Goal: Information Seeking & Learning: Learn about a topic

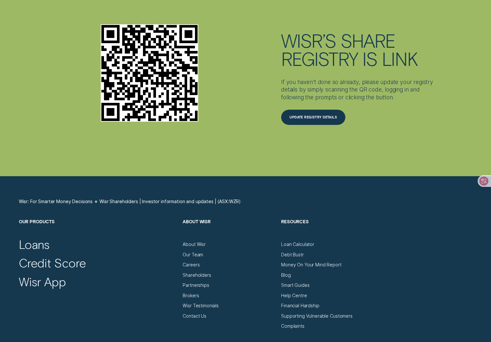
scroll to position [1696, 0]
click at [200, 272] on div "Shareholders" at bounding box center [197, 275] width 28 height 6
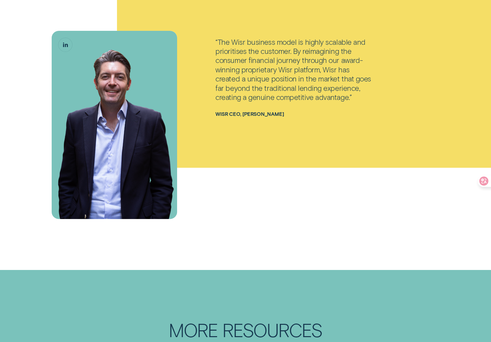
scroll to position [757, 0]
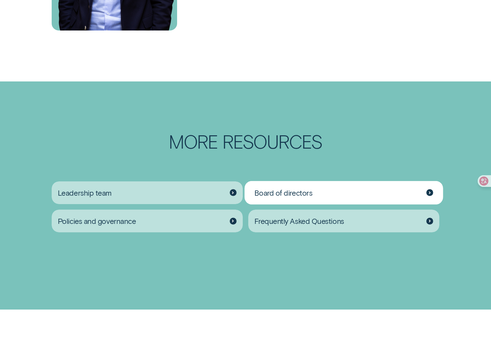
click at [289, 188] on span "Board of directors" at bounding box center [283, 192] width 58 height 9
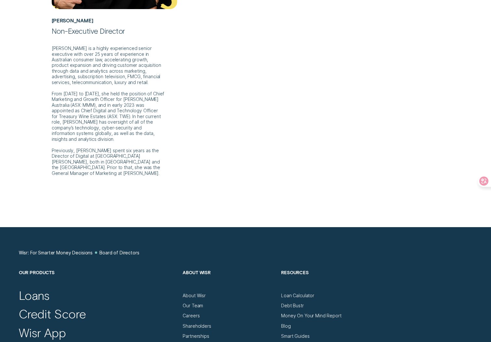
scroll to position [793, 0]
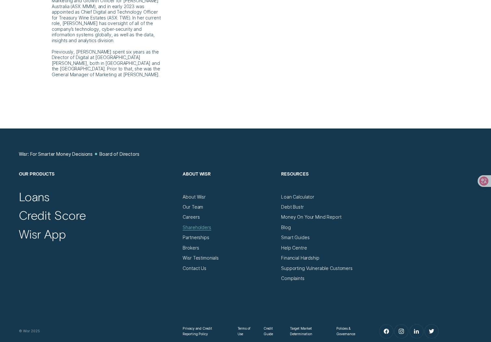
click at [198, 225] on div "Shareholders" at bounding box center [197, 228] width 28 height 6
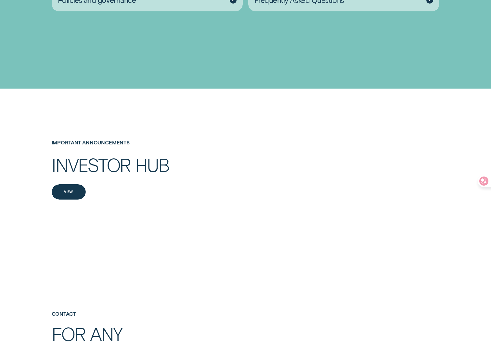
scroll to position [1025, 0]
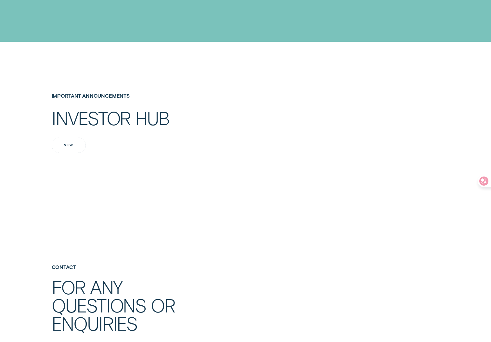
click at [68, 144] on div "View" at bounding box center [68, 145] width 9 height 3
